Goal: Feedback & Contribution: Leave review/rating

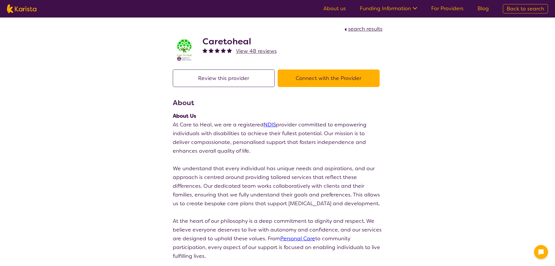
click at [255, 50] on span "View 48 reviews" at bounding box center [256, 51] width 41 height 7
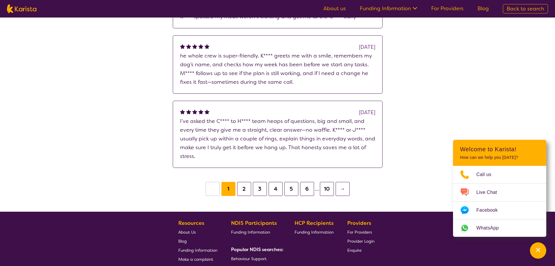
scroll to position [233, 0]
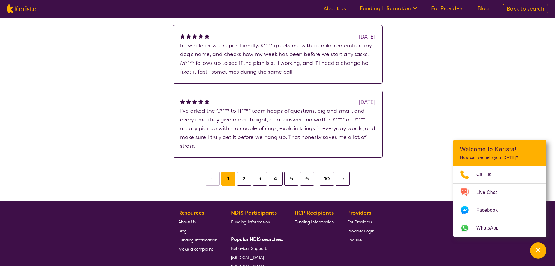
click at [243, 176] on button "2" at bounding box center [244, 178] width 14 height 14
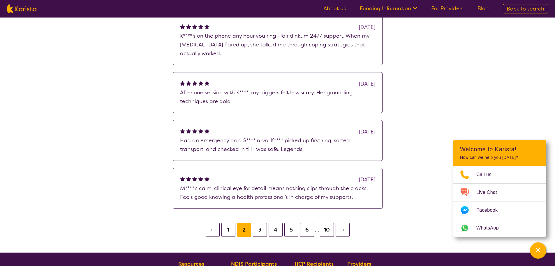
scroll to position [175, 0]
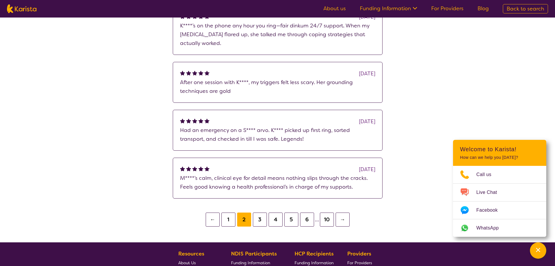
click at [251, 219] on li "2" at bounding box center [244, 219] width 16 height 14
click at [259, 221] on button "3" at bounding box center [260, 219] width 14 height 14
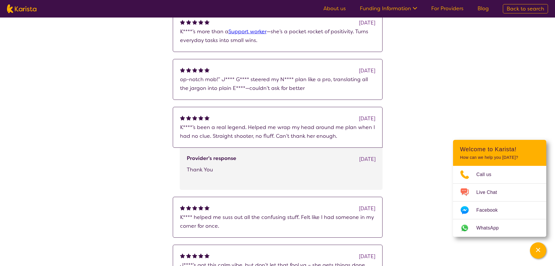
scroll to position [321, 0]
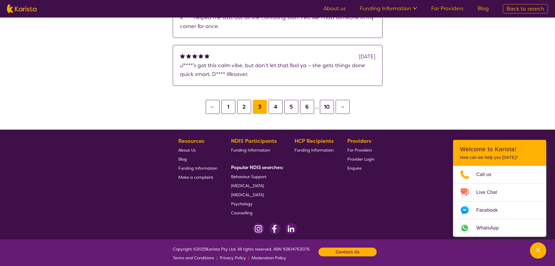
click at [281, 103] on button "4" at bounding box center [276, 107] width 14 height 14
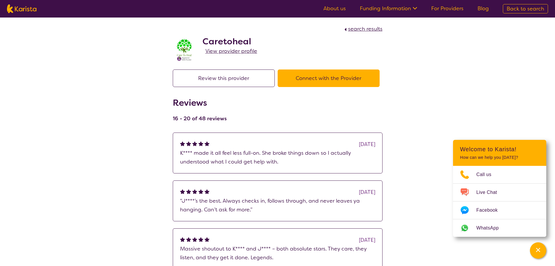
click at [221, 74] on button "Review this provider" at bounding box center [224, 77] width 102 height 17
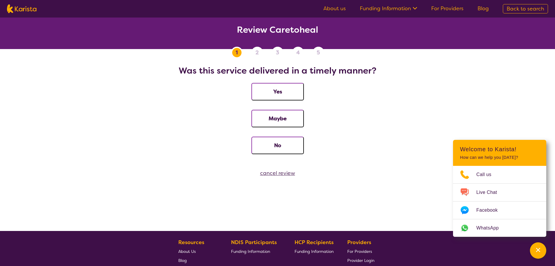
click at [290, 148] on button "No" at bounding box center [278, 144] width 52 height 17
click at [293, 146] on button "No" at bounding box center [278, 144] width 52 height 17
click at [285, 143] on button "No" at bounding box center [278, 144] width 52 height 17
click at [286, 145] on button "No" at bounding box center [278, 144] width 52 height 17
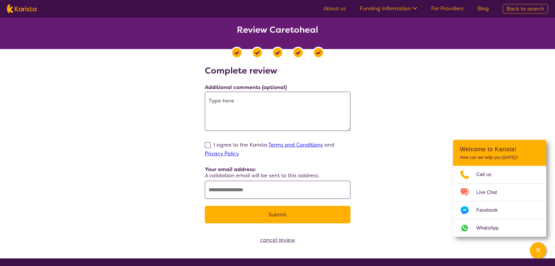
click at [14, 6] on img at bounding box center [21, 8] width 29 height 9
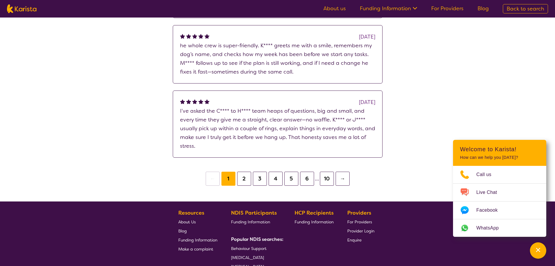
scroll to position [216, 0]
